Goal: Information Seeking & Learning: Learn about a topic

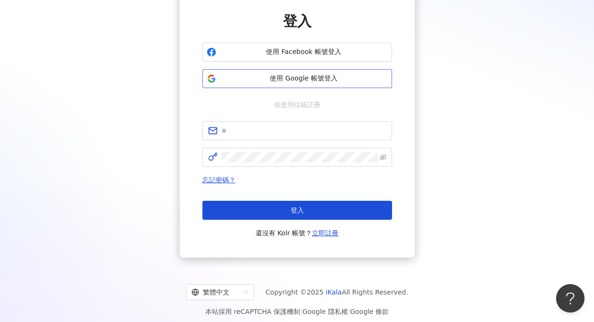
click at [307, 83] on span "使用 Google 帳號登入" at bounding box center [304, 78] width 168 height 9
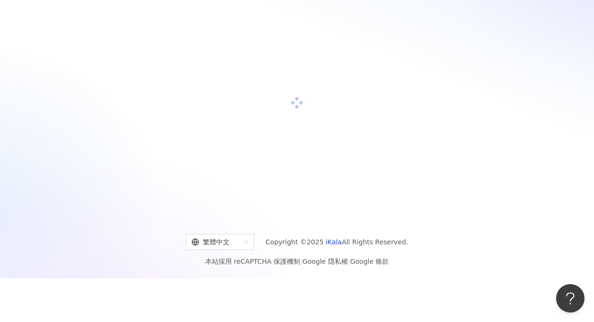
scroll to position [76, 0]
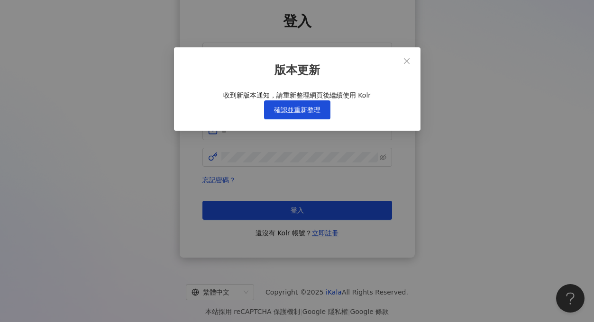
click at [416, 60] on div "版本更新 收到新版本通知，請重新整理網頁後繼續使用 Kolr 確認並重新整理" at bounding box center [297, 88] width 246 height 83
click at [297, 114] on span "確認並重新整理" at bounding box center [297, 110] width 46 height 8
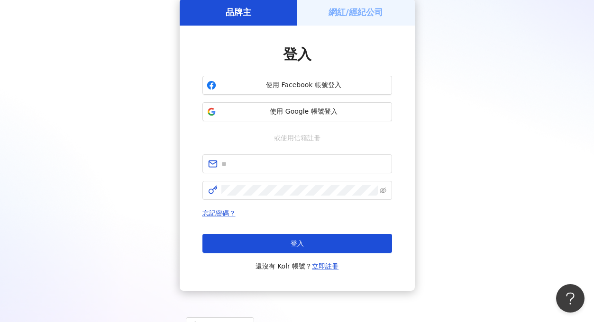
scroll to position [83, 0]
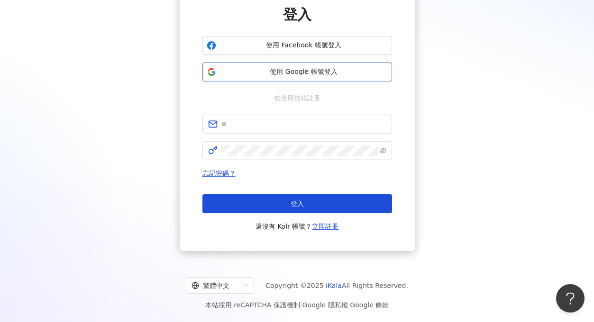
click at [212, 72] on icon "button" at bounding box center [213, 74] width 4 height 4
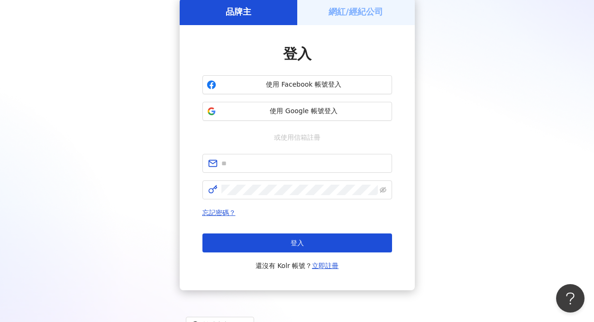
scroll to position [0, 0]
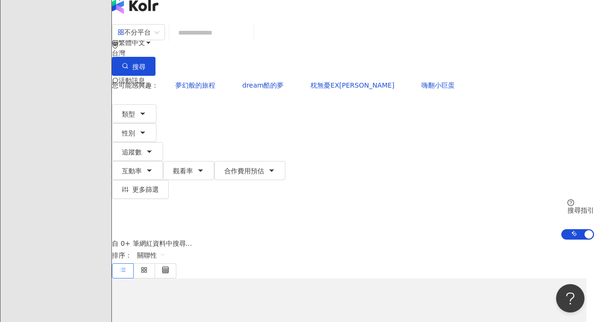
scroll to position [12, 0]
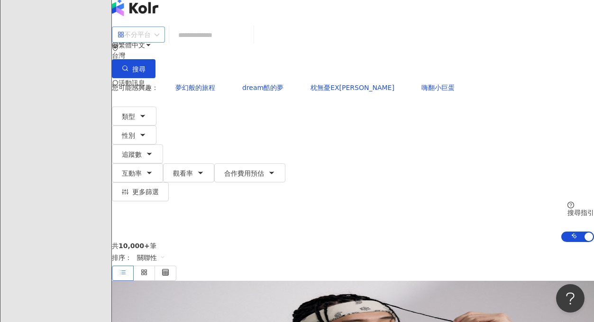
click at [151, 40] on div "不分平台" at bounding box center [133, 34] width 33 height 15
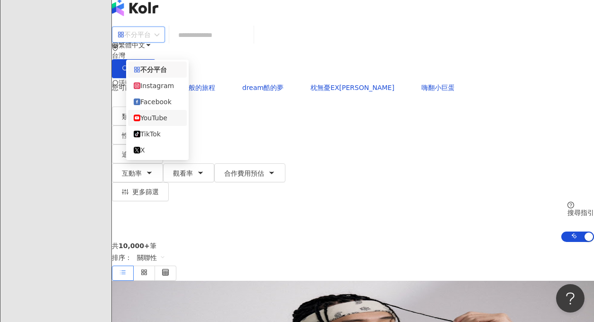
click at [174, 117] on div "YouTube" at bounding box center [157, 118] width 47 height 10
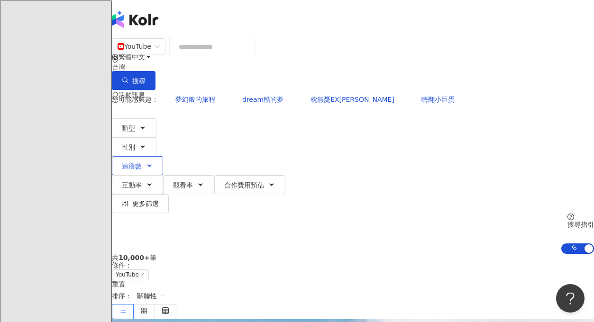
click at [142, 162] on span "追蹤數" at bounding box center [132, 166] width 20 height 8
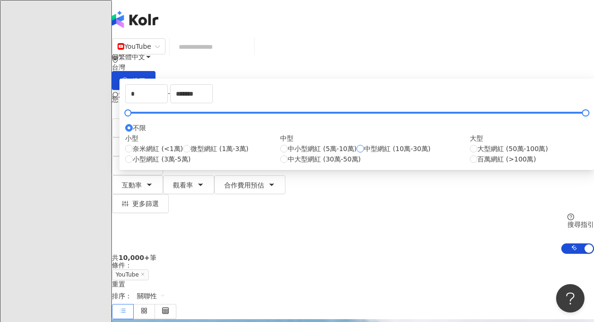
type input "******"
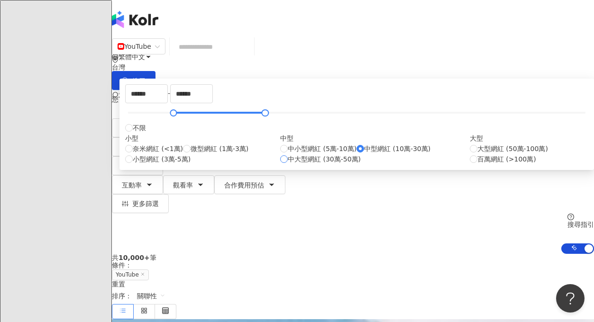
type input "******"
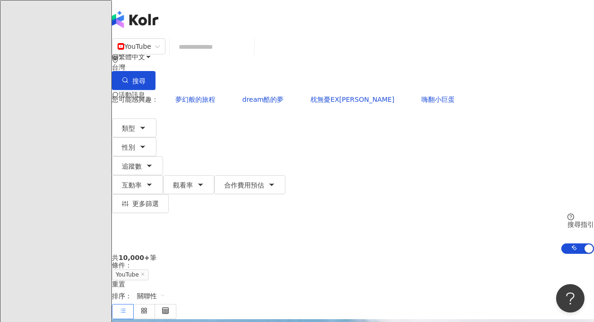
click at [502, 118] on div "類型 性別 追蹤數 互動率 觀看率 合作費用預估 更多篩選 ****** - ****** 不限 小型 奈米網紅 (<1萬) 微型網紅 (1萬-3萬) 小型網…" at bounding box center [353, 165] width 482 height 95
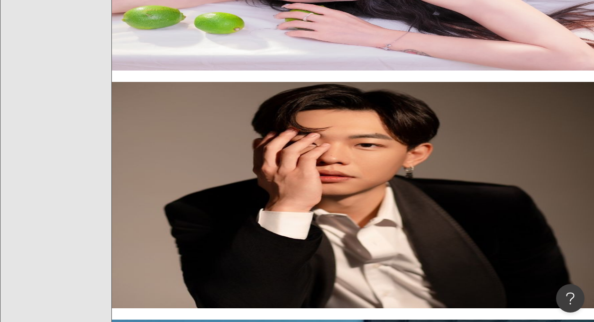
scroll to position [2080, 0]
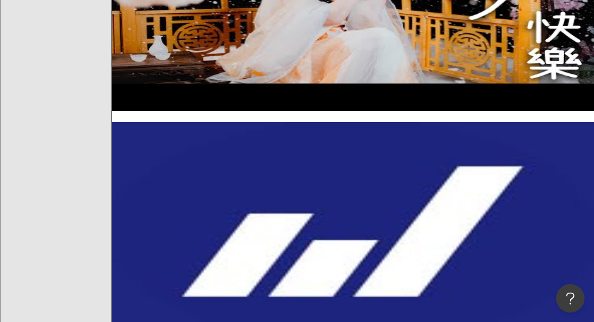
scroll to position [369, 0]
